Goal: Task Accomplishment & Management: Manage account settings

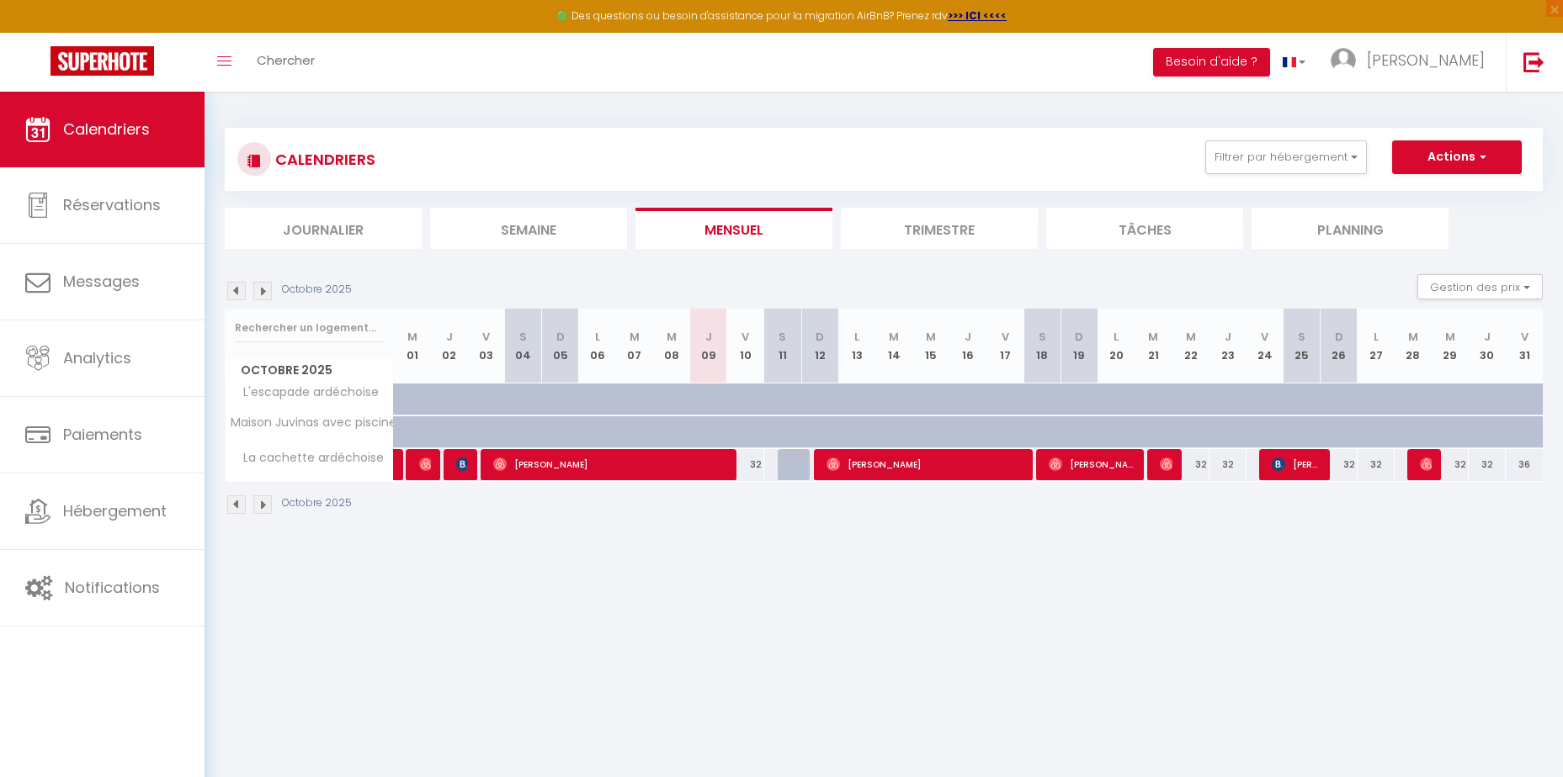
drag, startPoint x: 0, startPoint y: 0, endPoint x: 988, endPoint y: 553, distance: 1132.0
click at [942, 553] on body "🟢 Des questions ou besoin d'assistance pour la migration AirBnB? Prenez rdv >>>…" at bounding box center [781, 480] width 1563 height 777
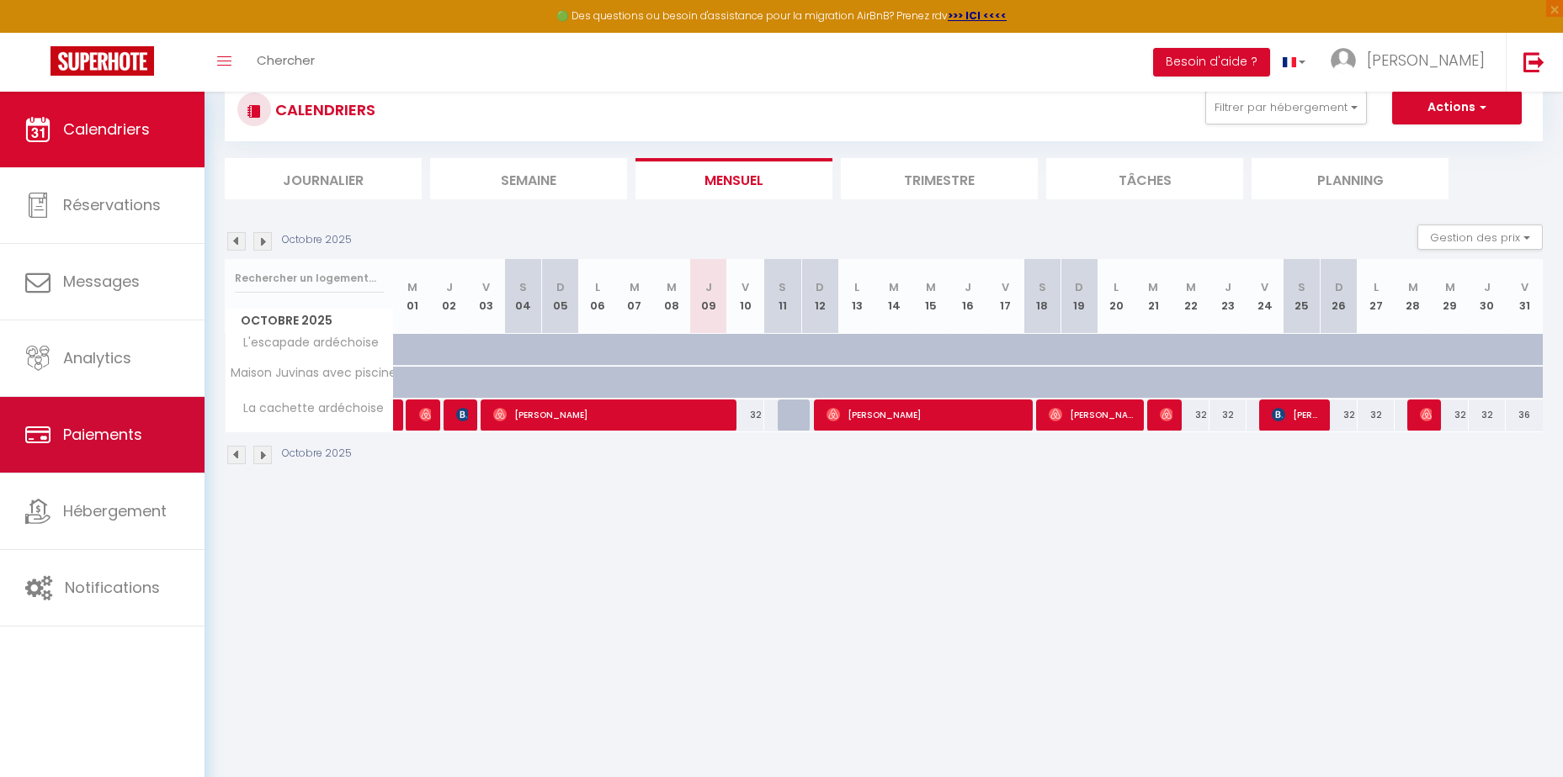
scroll to position [92, 0]
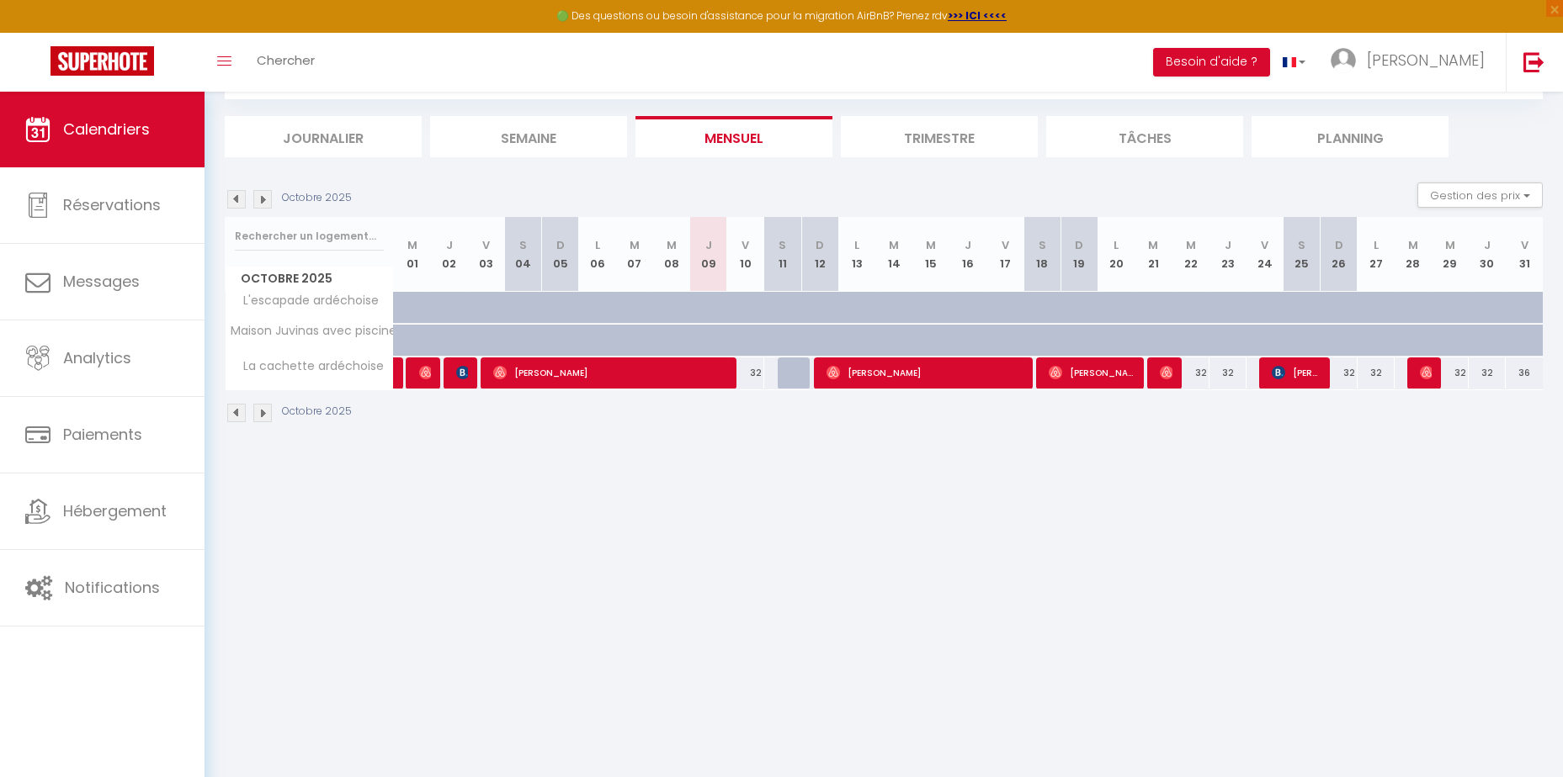
drag, startPoint x: 517, startPoint y: 462, endPoint x: 522, endPoint y: 453, distance: 10.2
click at [517, 462] on body "🟢 Des questions ou besoin d'assistance pour la migration AirBnB? Prenez rdv >>>…" at bounding box center [781, 388] width 1563 height 777
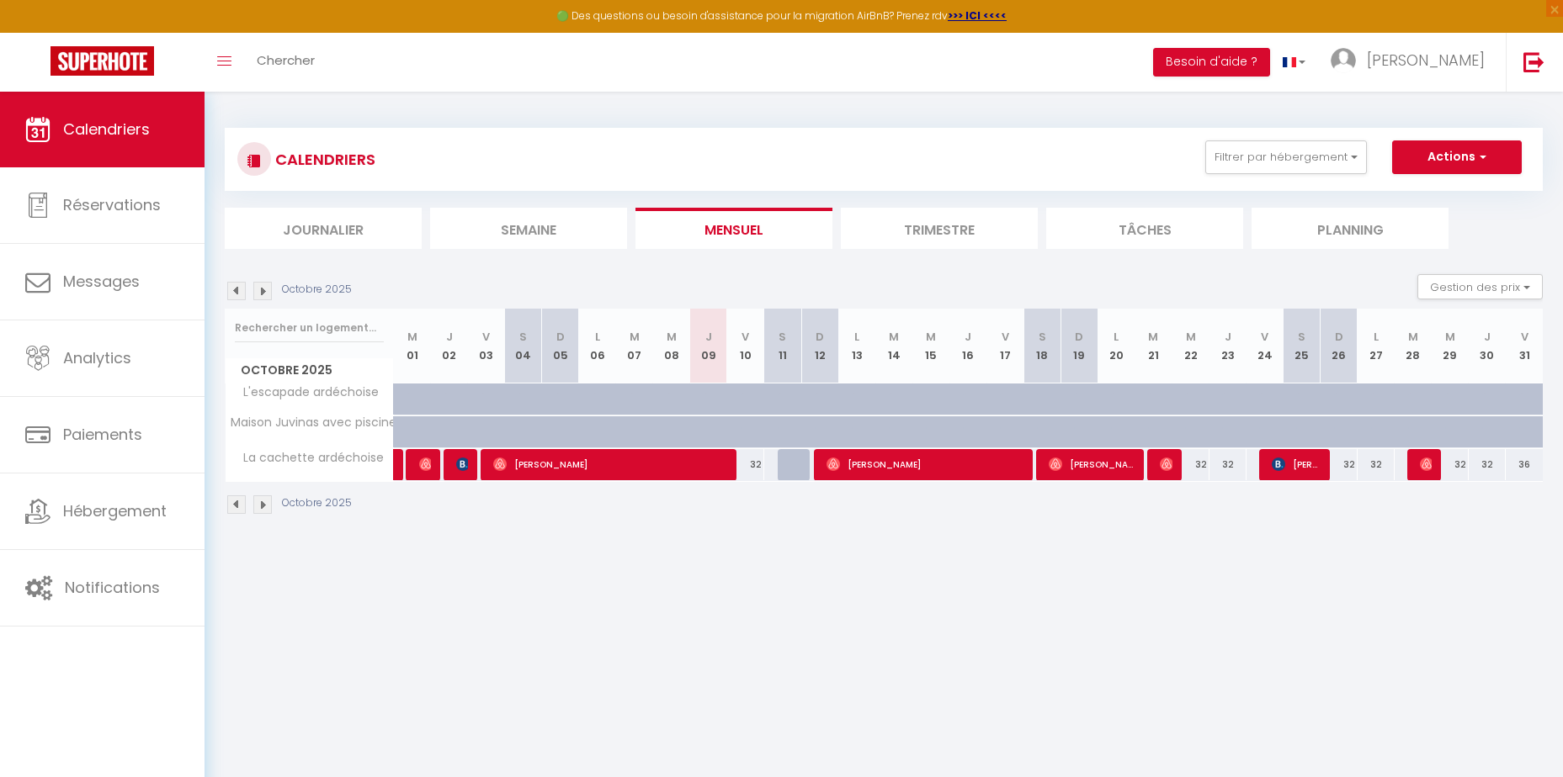
click at [753, 465] on div "32" at bounding box center [745, 464] width 37 height 31
type input "32"
select select "1"
type input "Ven 10 Octobre 2025"
type input "[DATE]"
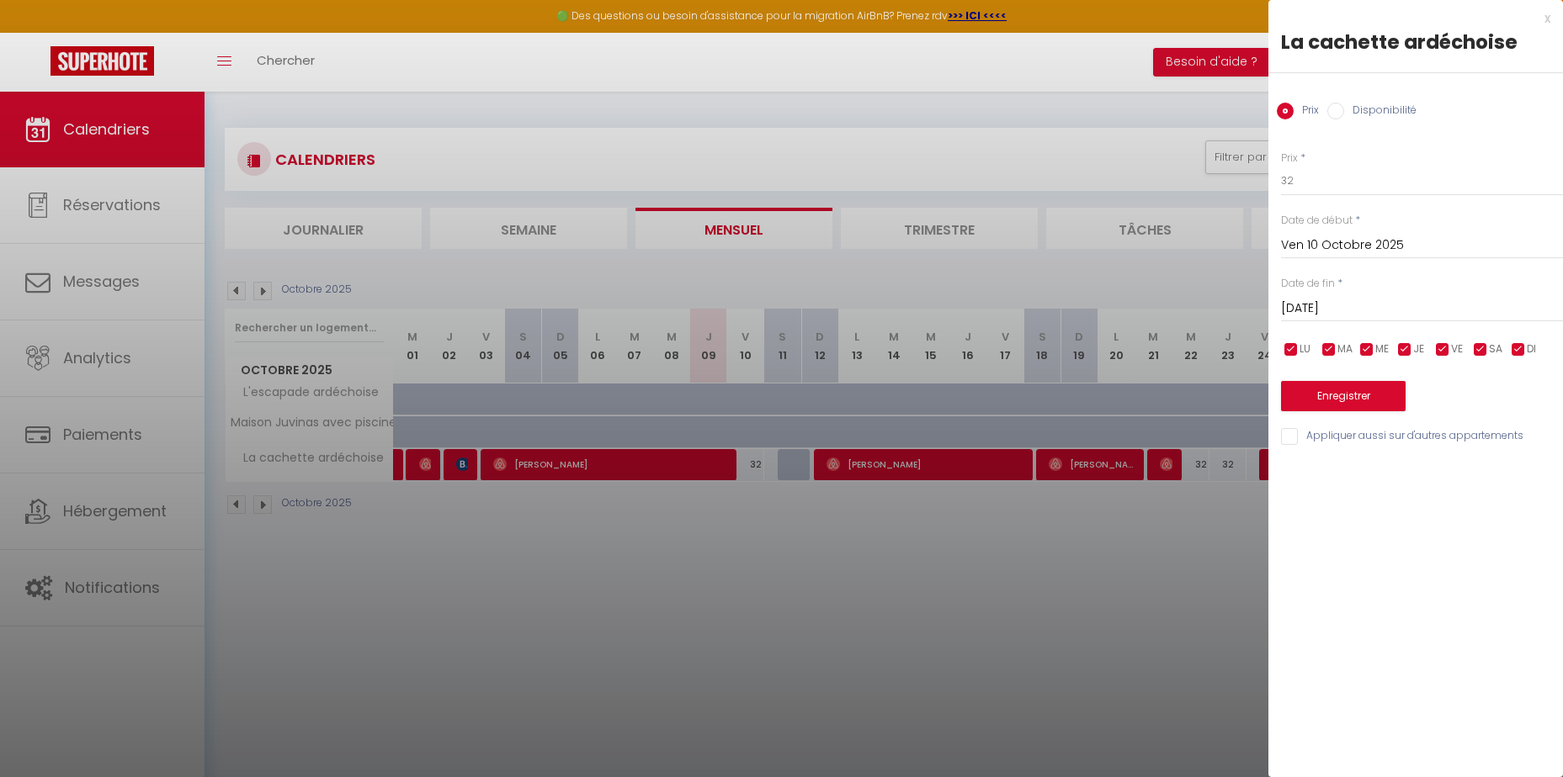
click at [1337, 111] on input "Disponibilité" at bounding box center [1335, 111] width 17 height 17
radio input "true"
radio input "false"
click at [1333, 181] on select "Disponible Indisponible" at bounding box center [1422, 182] width 282 height 32
select select "0"
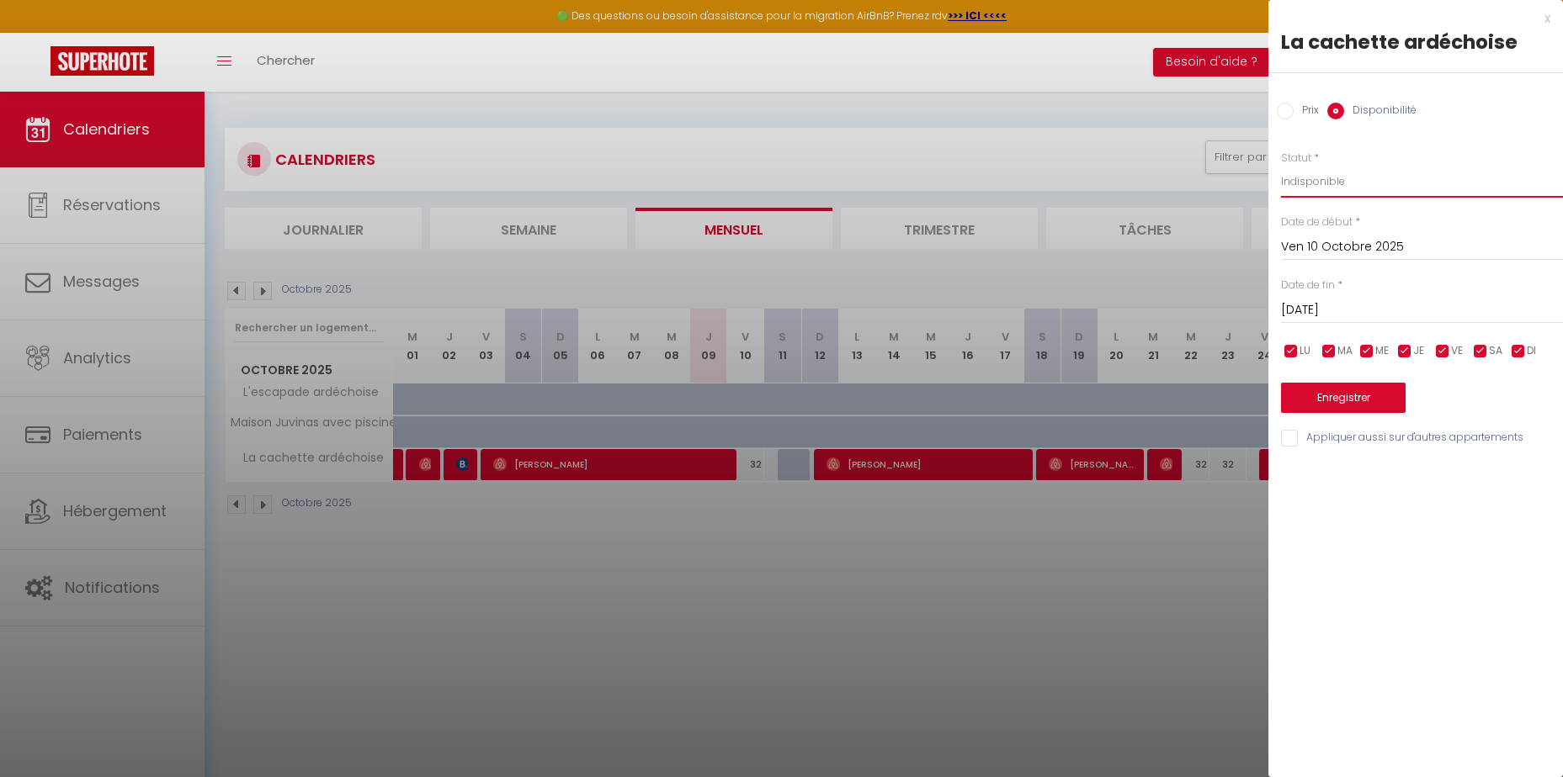
click at [1281, 166] on select "Disponible Indisponible" at bounding box center [1422, 182] width 282 height 32
click at [1343, 397] on button "Enregistrer" at bounding box center [1343, 398] width 125 height 30
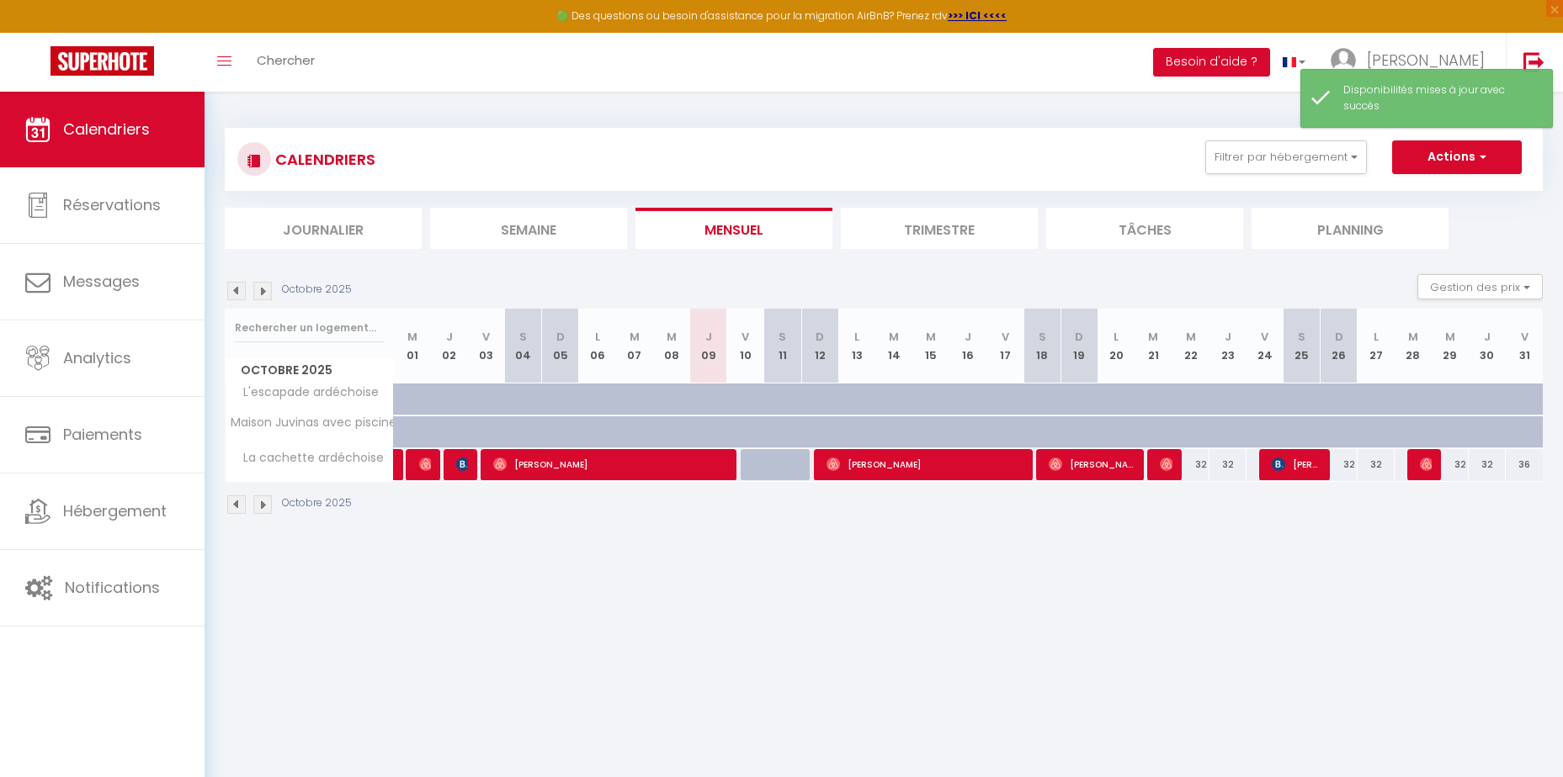
click at [959, 593] on body "🟢 Des questions ou besoin d'assistance pour la migration AirBnB? Prenez rdv >>>…" at bounding box center [781, 480] width 1563 height 777
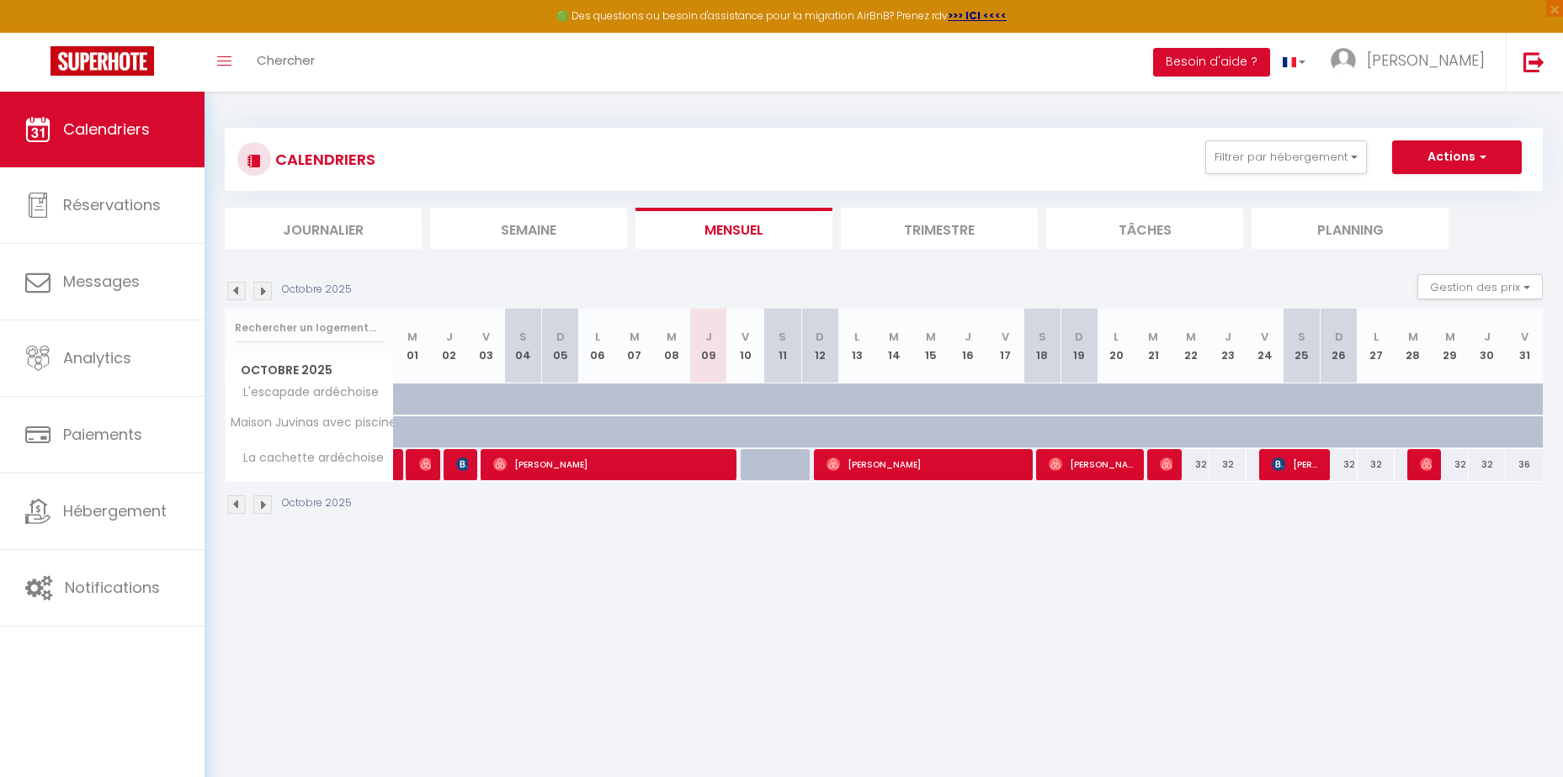
click at [943, 633] on body "🟢 Des questions ou besoin d'assistance pour la migration AirBnB? Prenez rdv >>>…" at bounding box center [781, 480] width 1563 height 777
